Goal: Contribute content

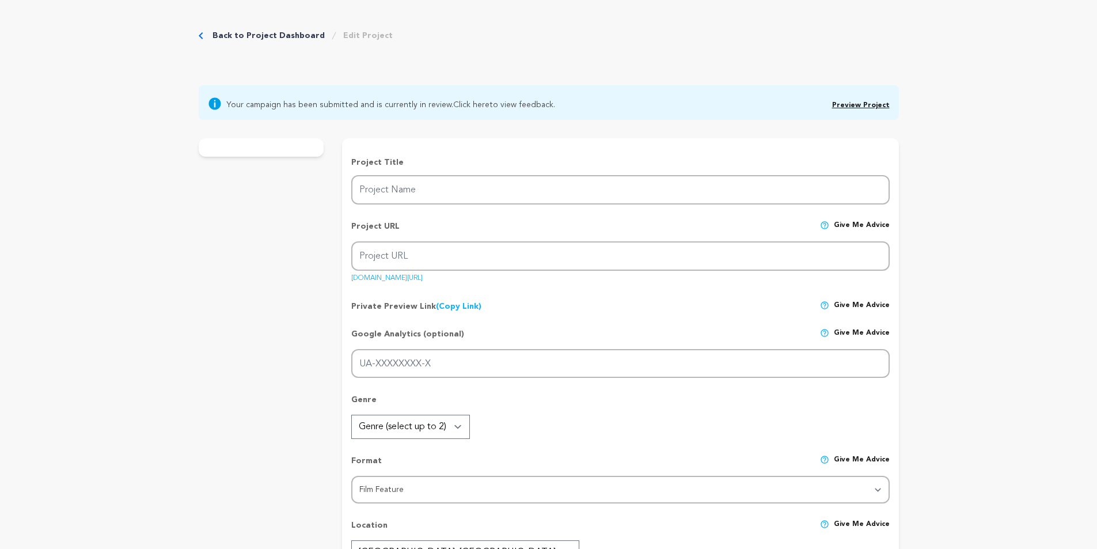
type input "What Should Not Be"
type input "what-should-not-be-1"
type input "A psychological horror film, a confusing and disturbing relationship between a …"
type textarea "[PERSON_NAME] is reunited with her daughter [PERSON_NAME] after giving her up f…"
type textarea "This film exposes the harshness of a mother-daughter relationship that escapes …"
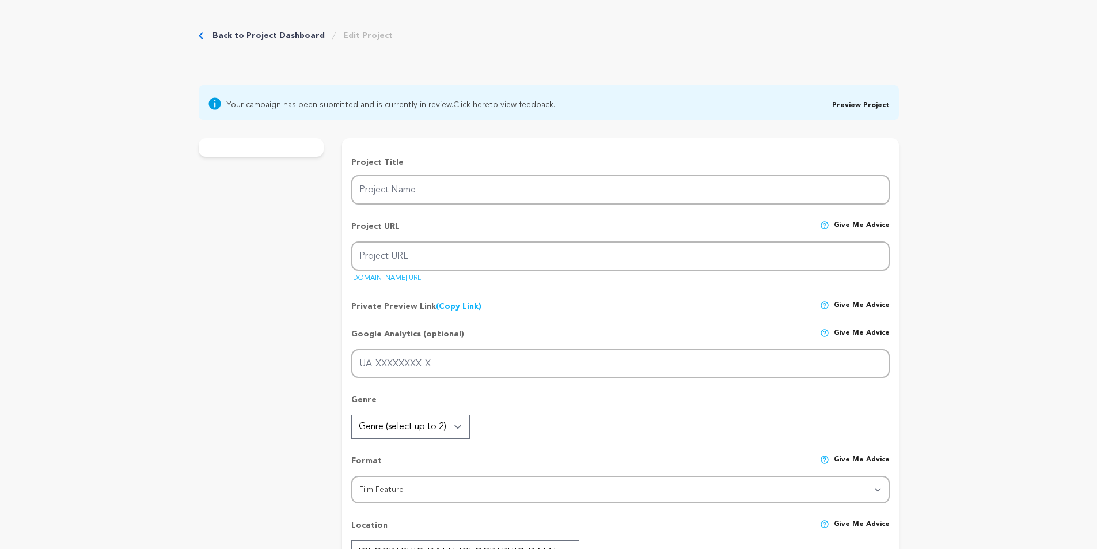
radio input "true"
